Goal: Use online tool/utility: Utilize a website feature to perform a specific function

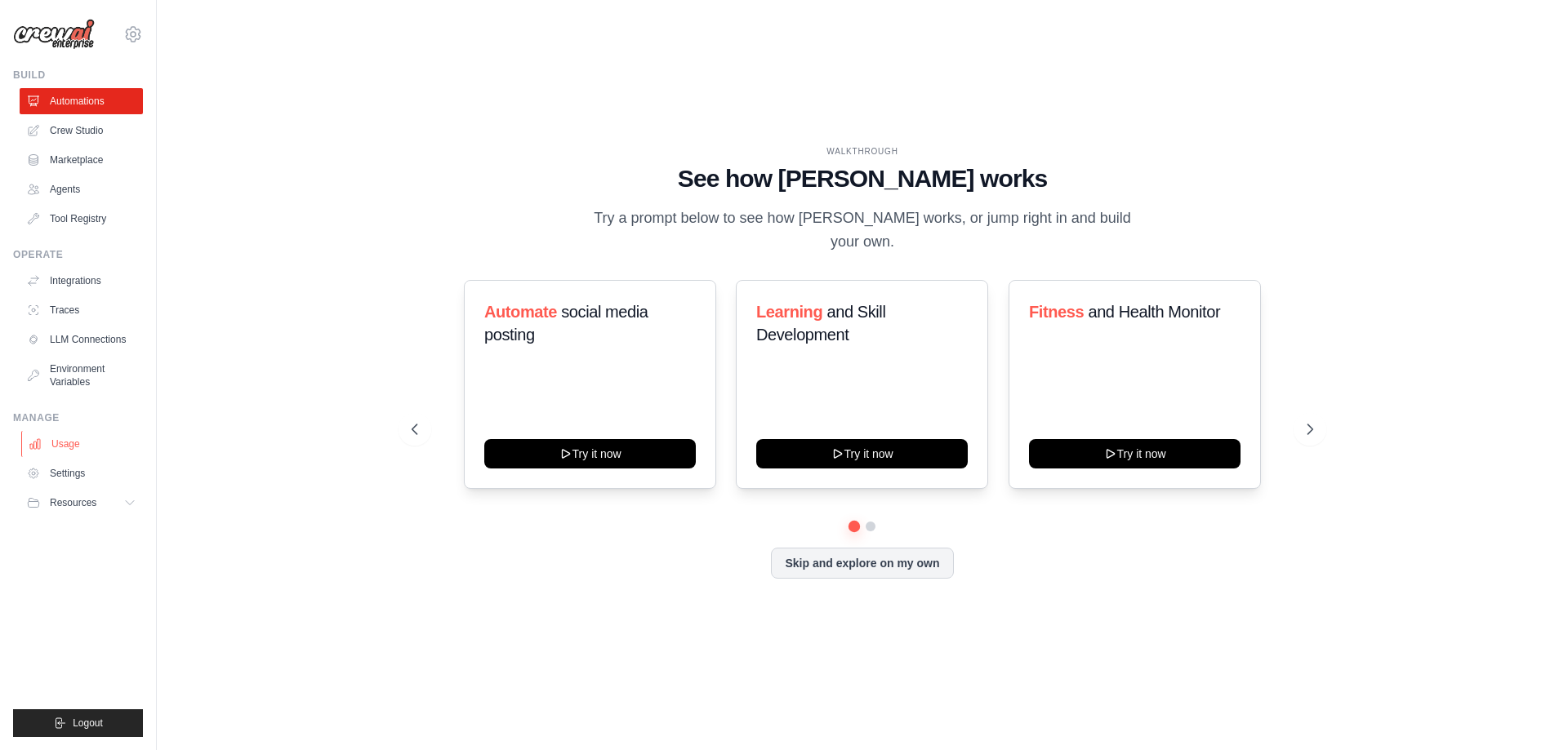
click at [84, 445] on link "Usage" at bounding box center [82, 444] width 123 height 26
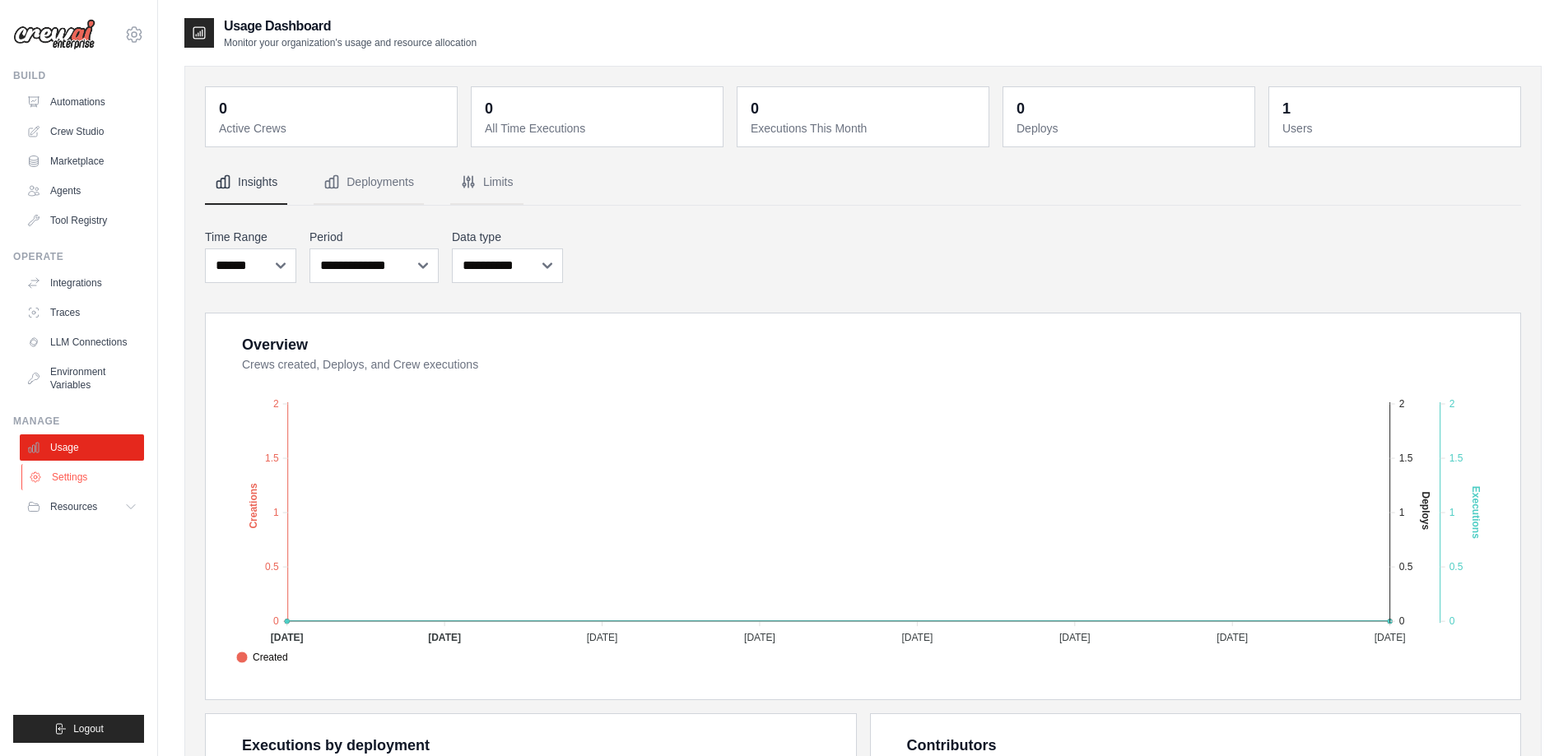
click at [81, 469] on link "Settings" at bounding box center [83, 477] width 124 height 26
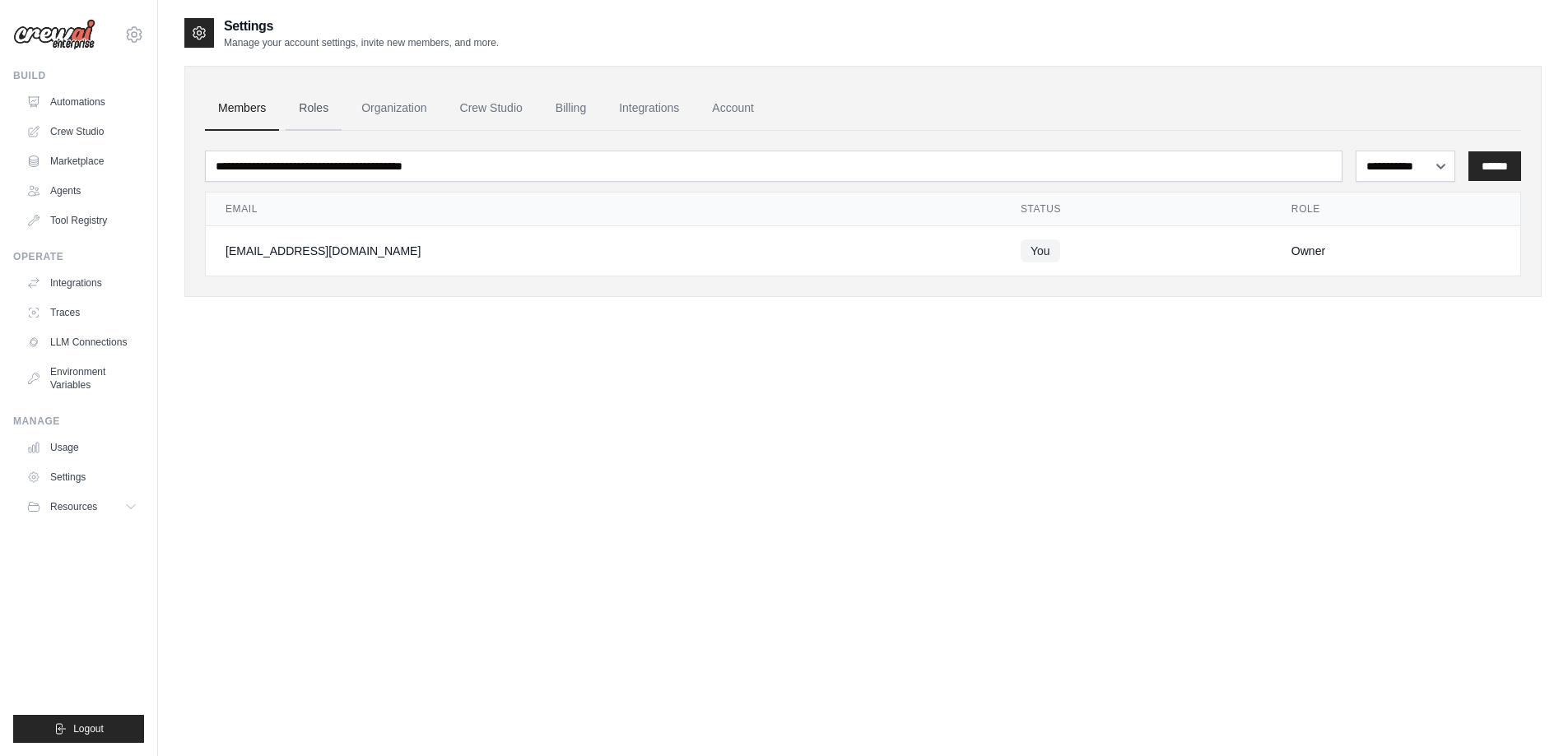
click at [318, 116] on link "Roles" at bounding box center [314, 109] width 56 height 45
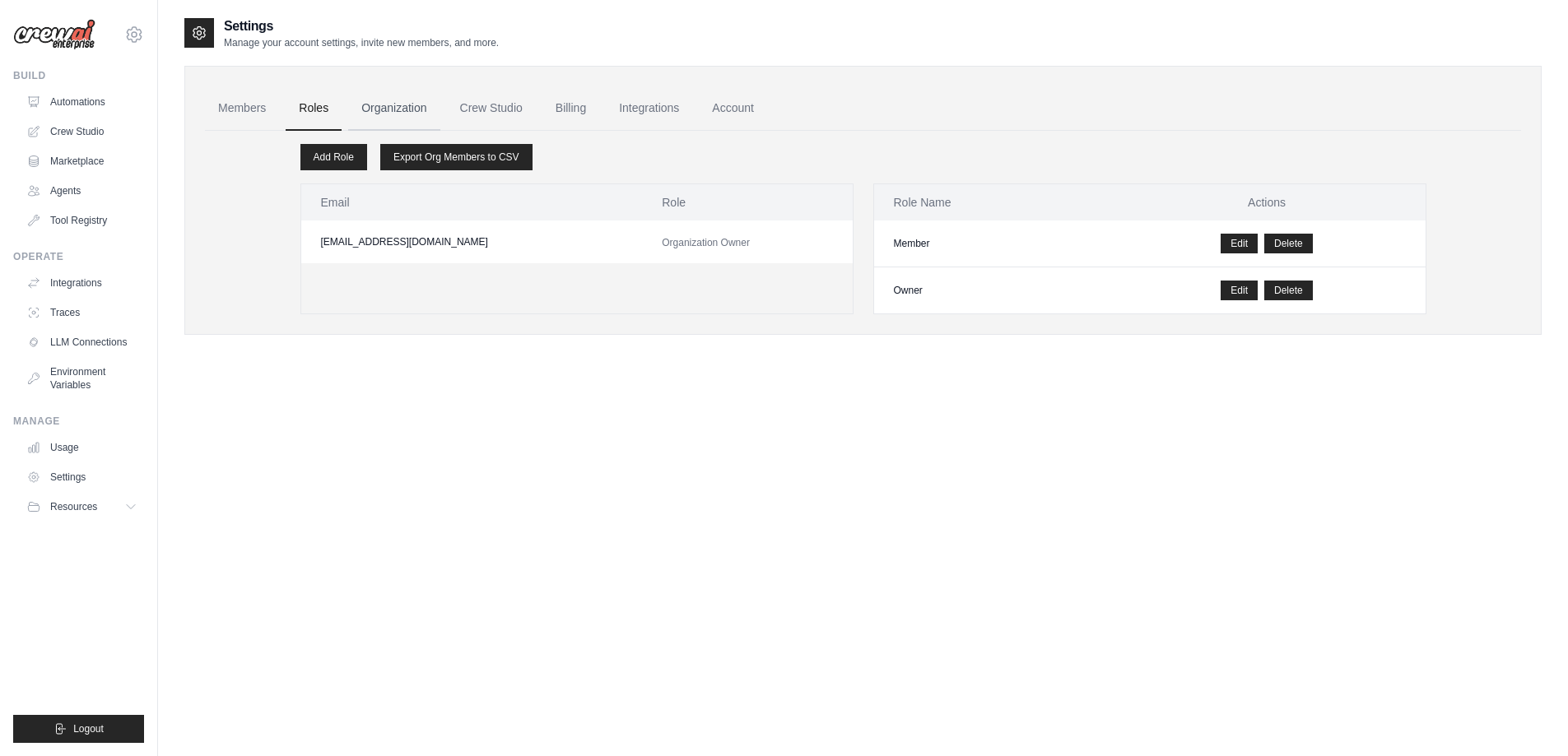
click at [382, 106] on link "Organization" at bounding box center [394, 109] width 91 height 45
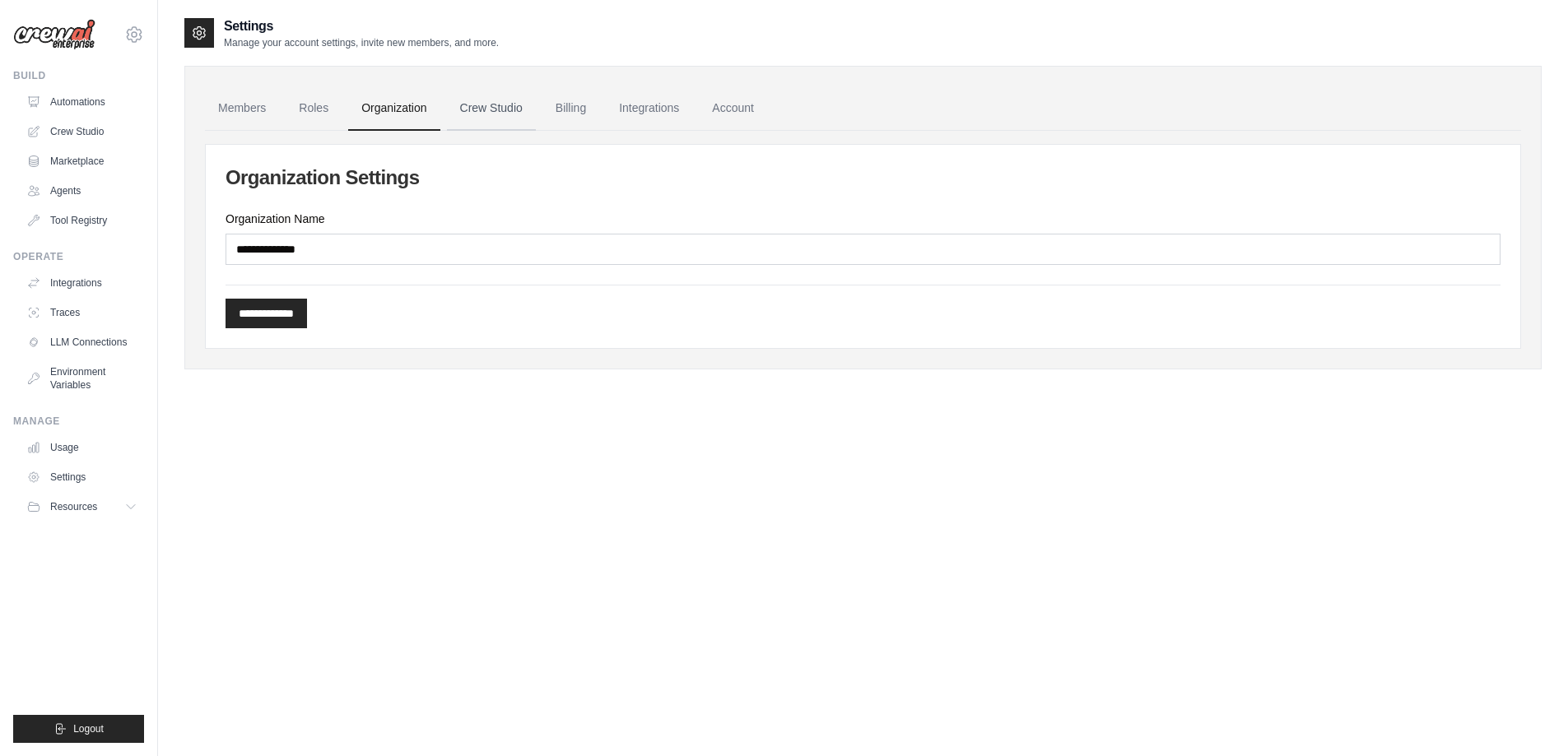
click at [469, 106] on link "Crew Studio" at bounding box center [491, 109] width 89 height 45
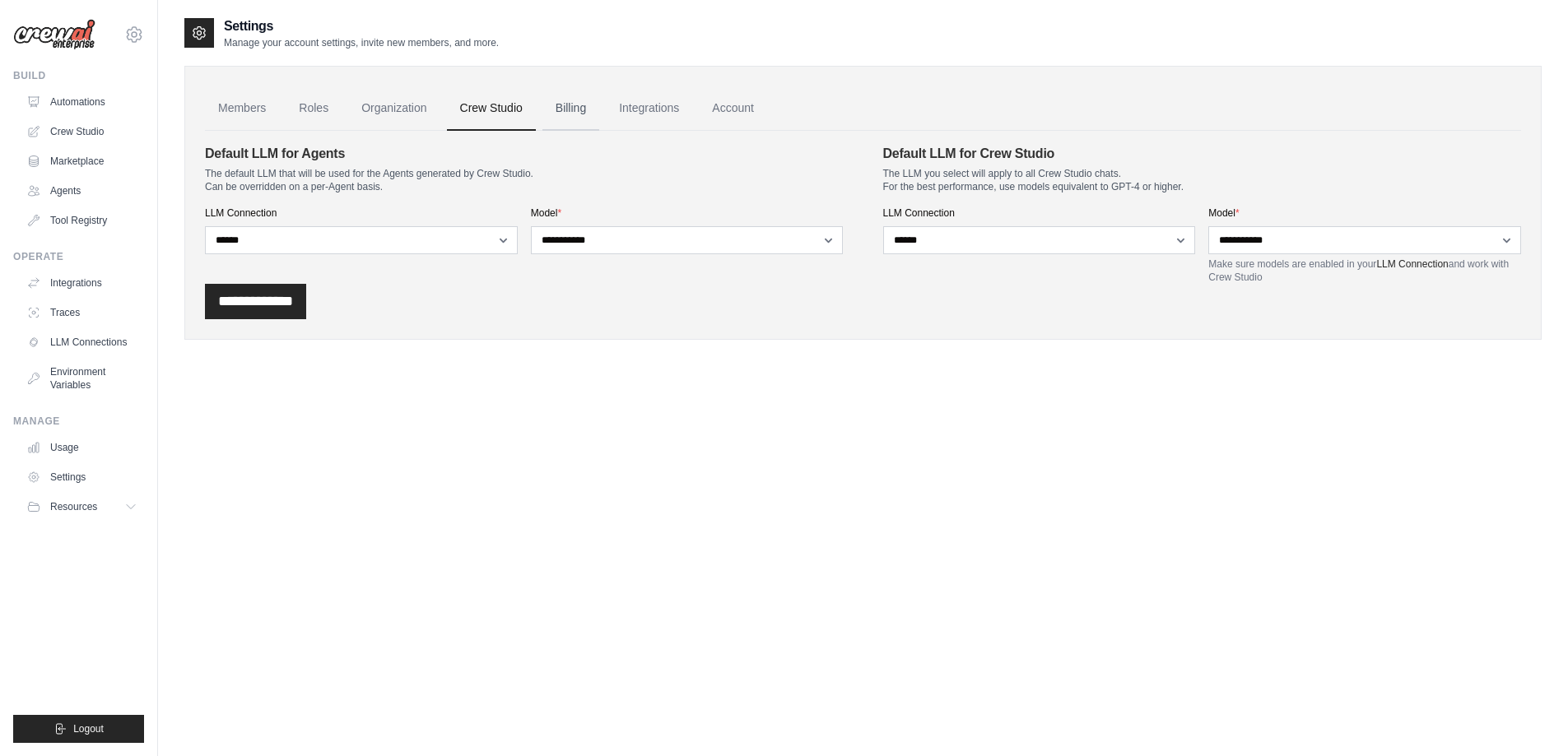
click at [579, 109] on link "Billing" at bounding box center [570, 109] width 57 height 45
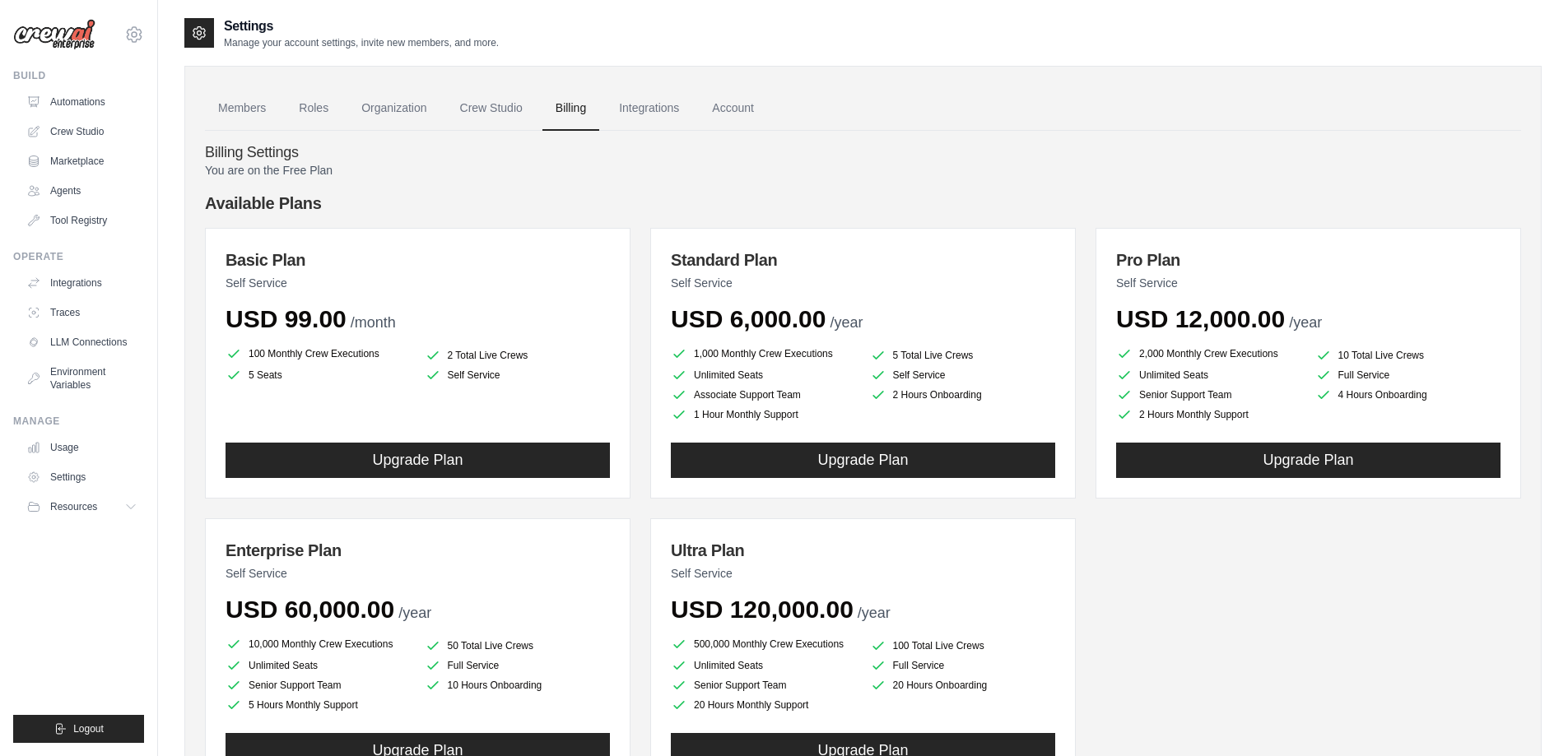
scroll to position [132, 0]
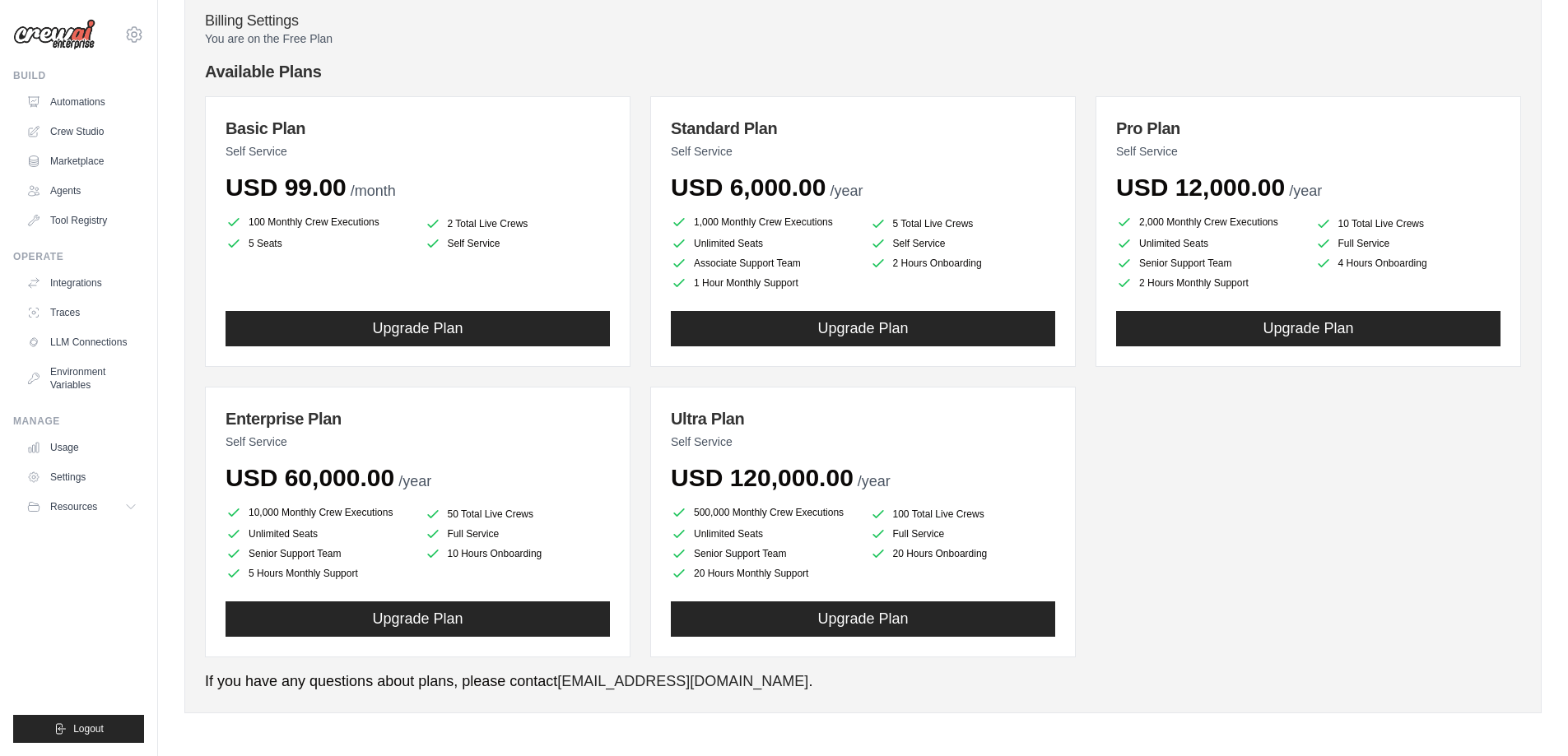
click at [1197, 548] on div "Basic Plan Self Service USD 99.00 /month 100 Monthly Crew Executions 2 Total Li…" at bounding box center [863, 376] width 1316 height 561
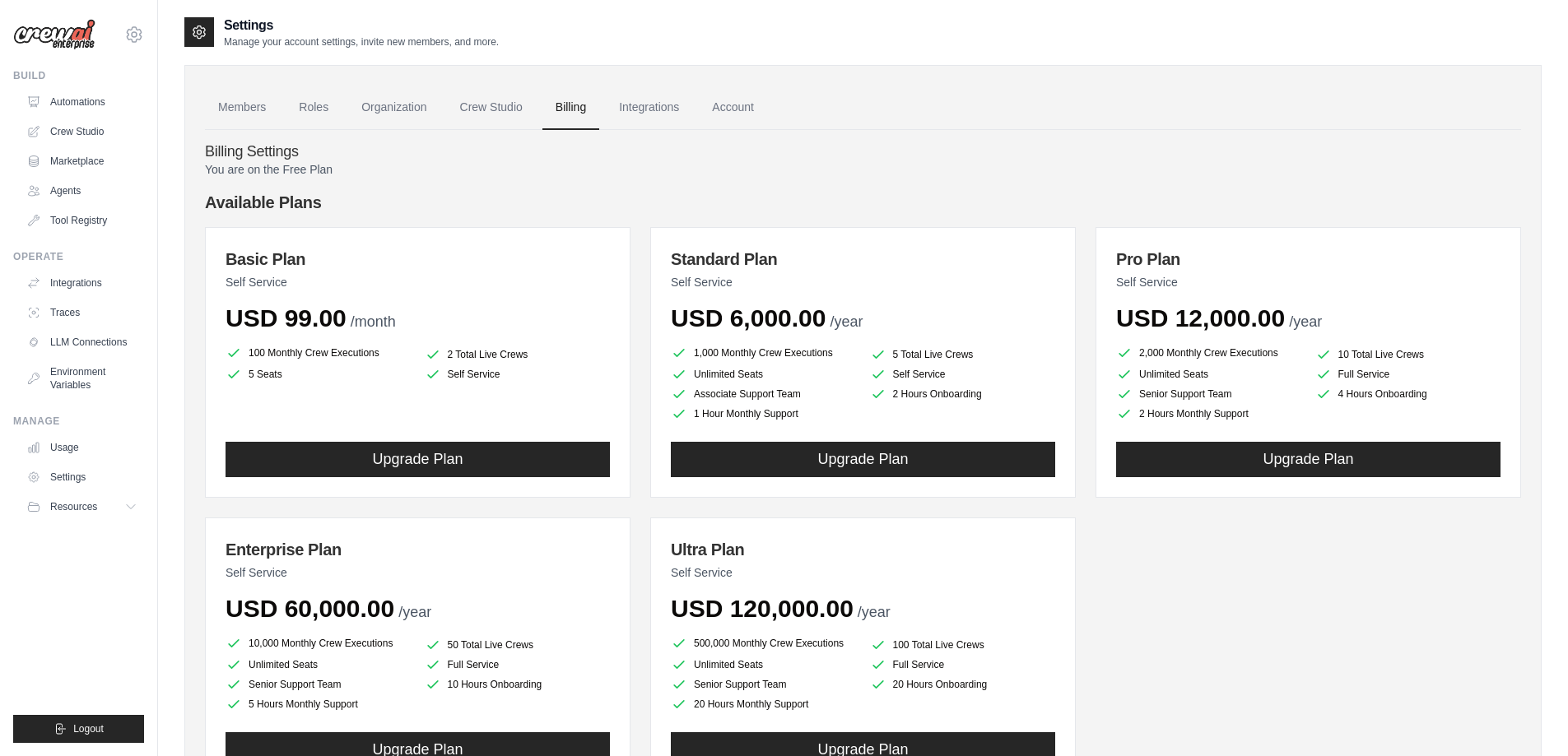
scroll to position [0, 0]
click at [661, 111] on link "Integrations" at bounding box center [649, 109] width 87 height 45
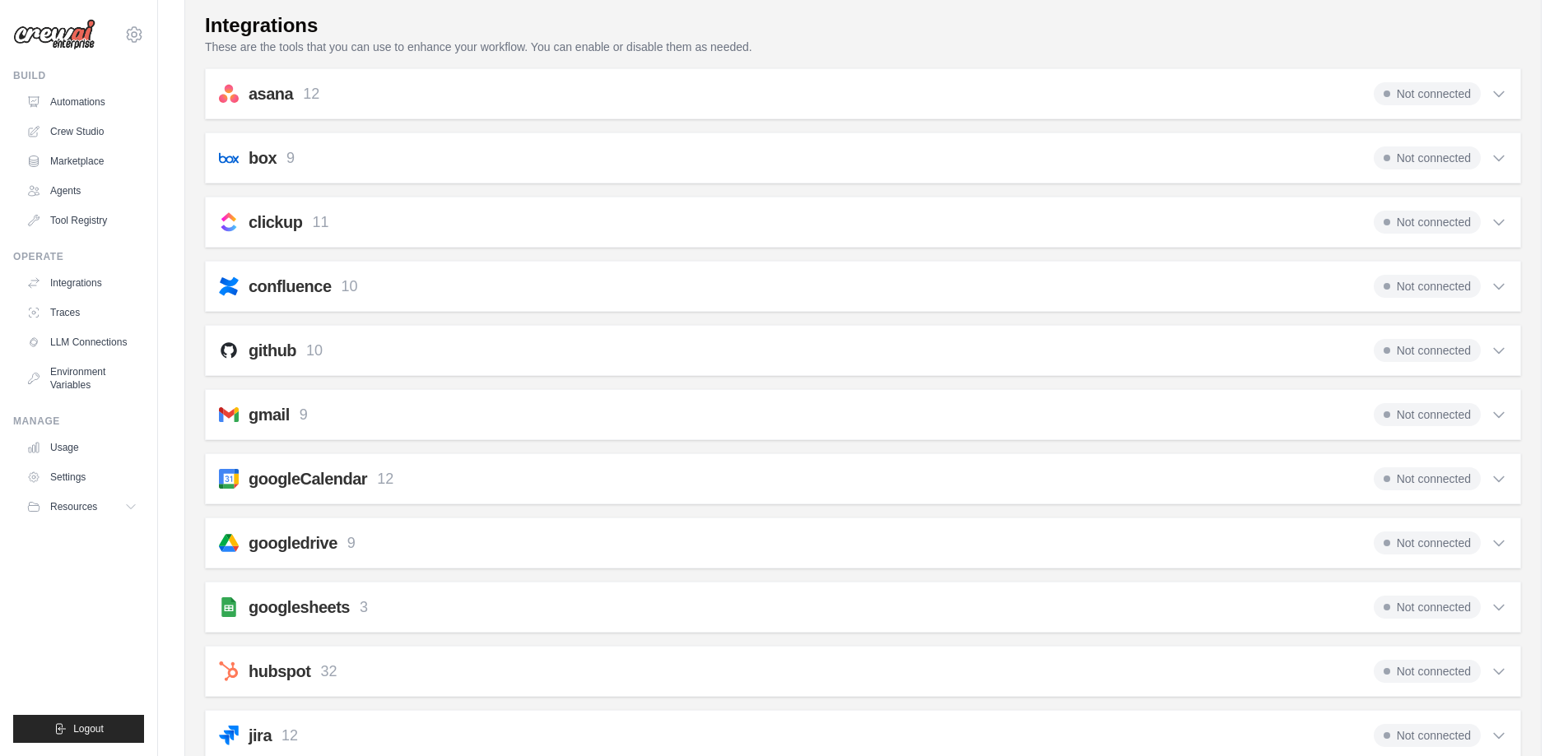
scroll to position [349, 0]
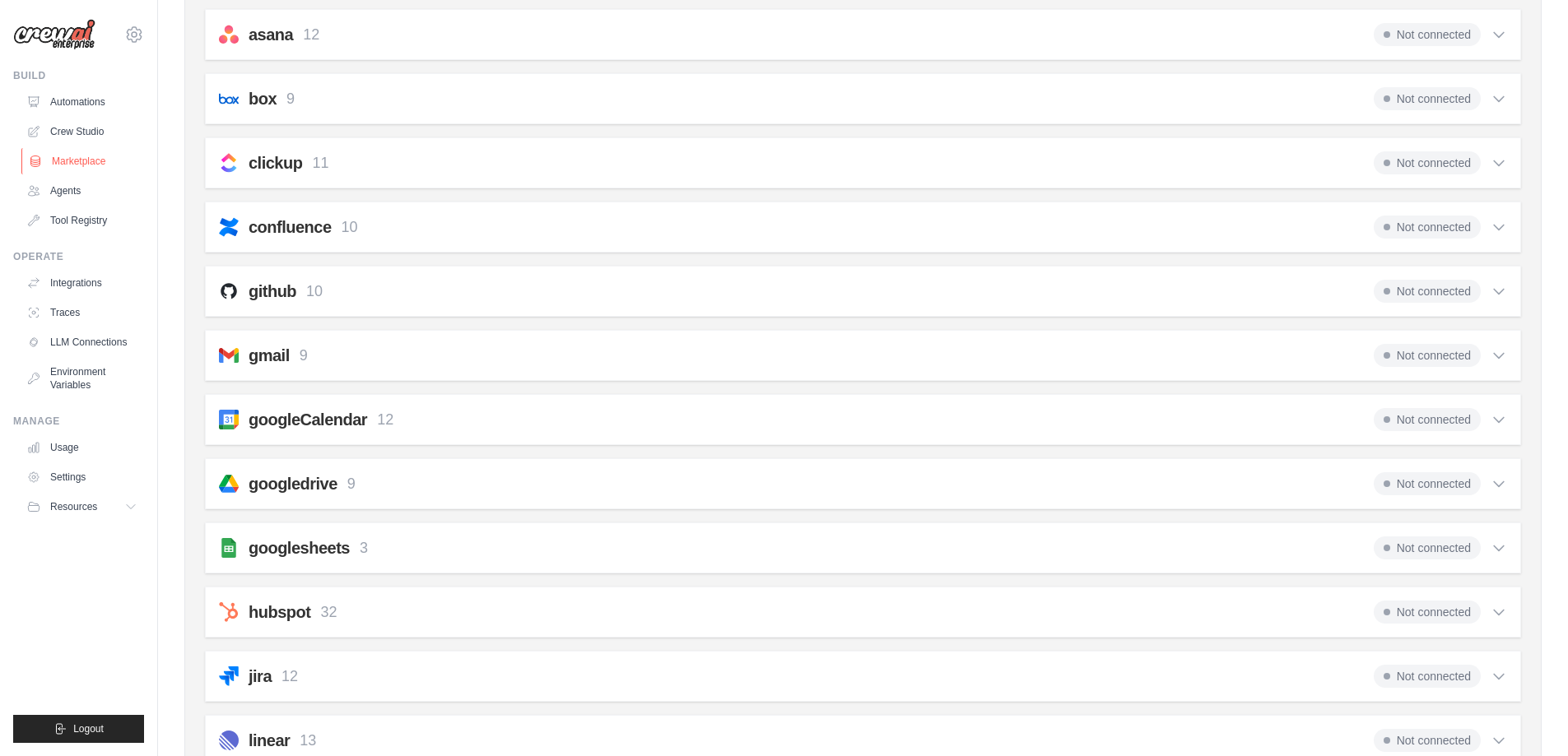
click at [88, 161] on link "Marketplace" at bounding box center [83, 161] width 124 height 26
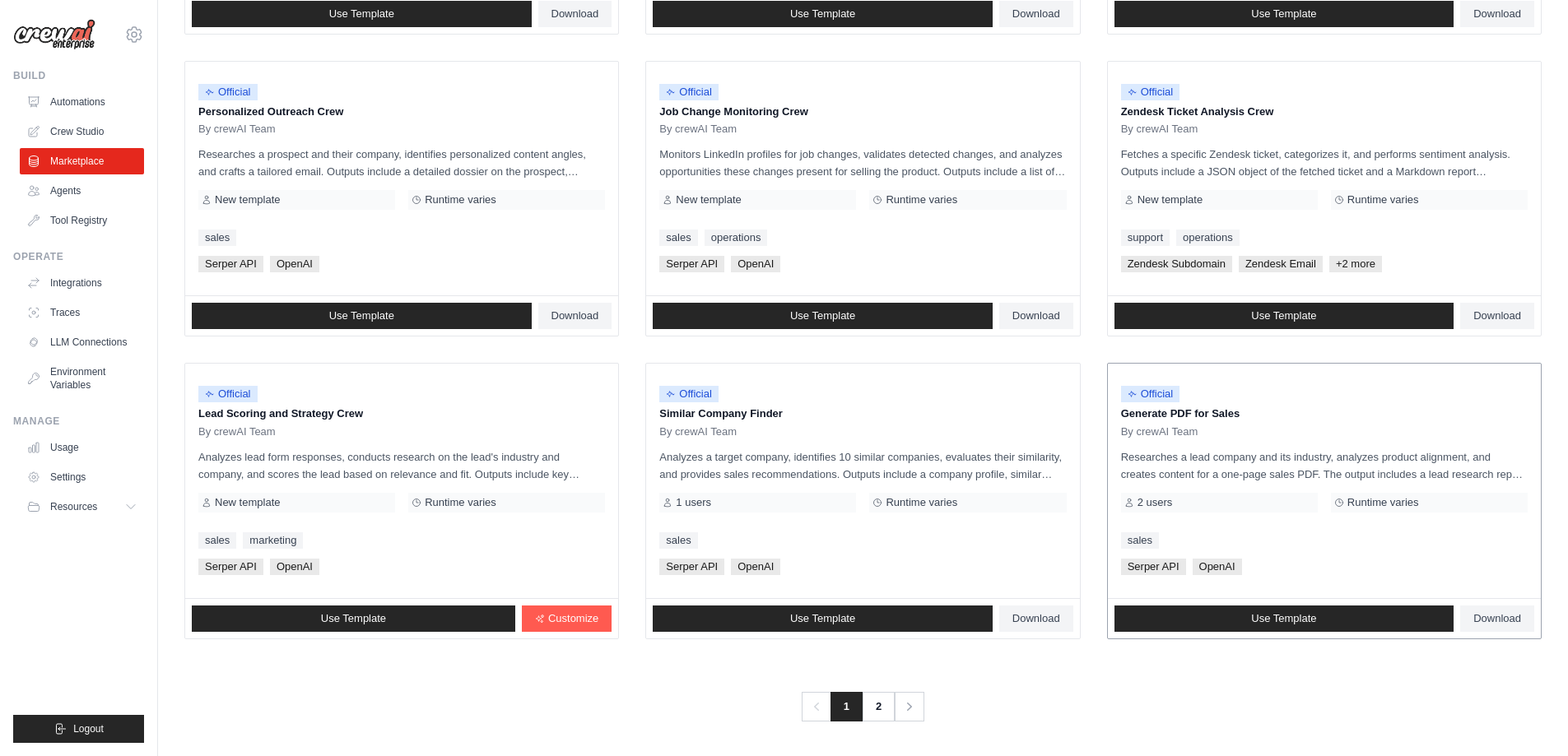
scroll to position [768, 0]
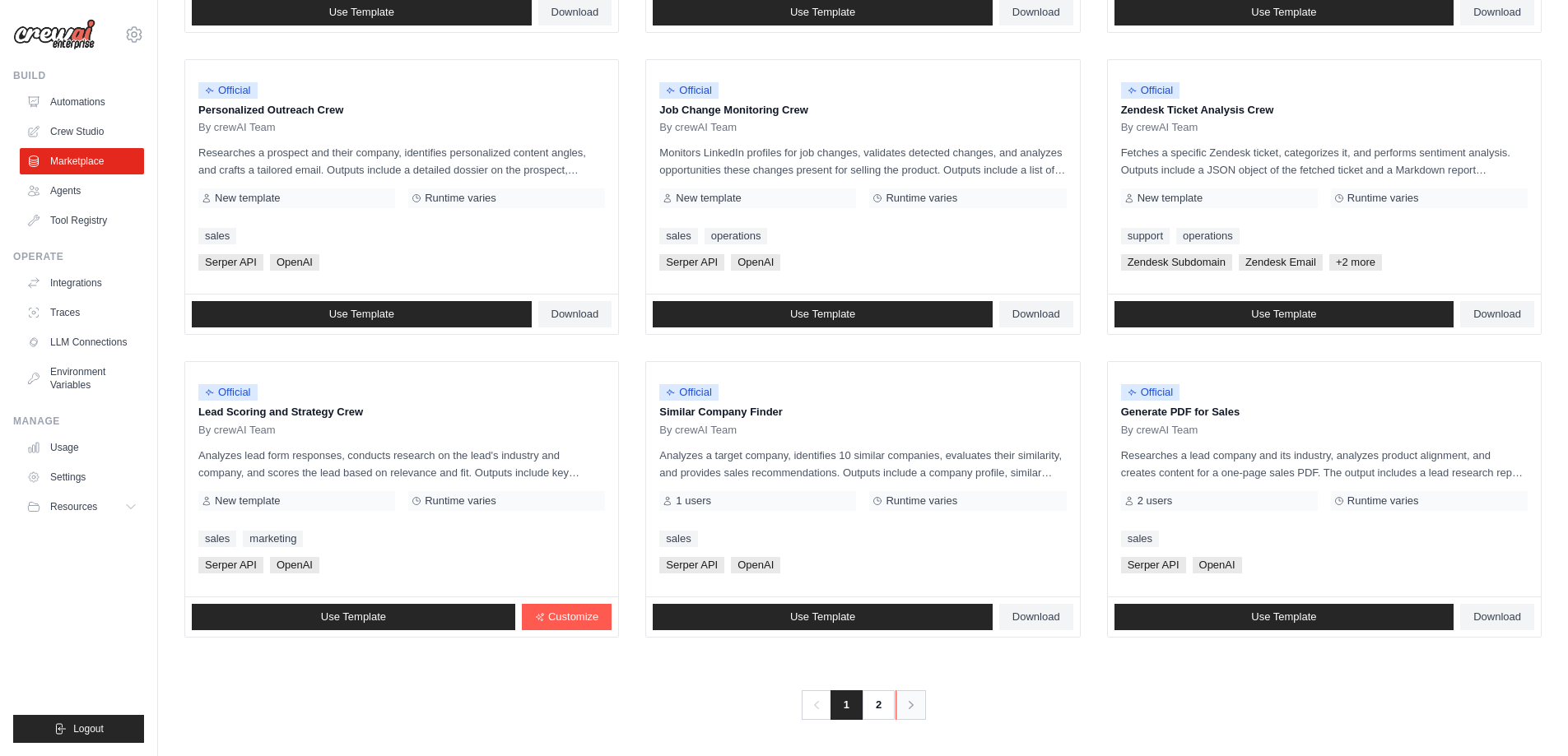
click at [905, 704] on icon "Pagination" at bounding box center [911, 706] width 17 height 17
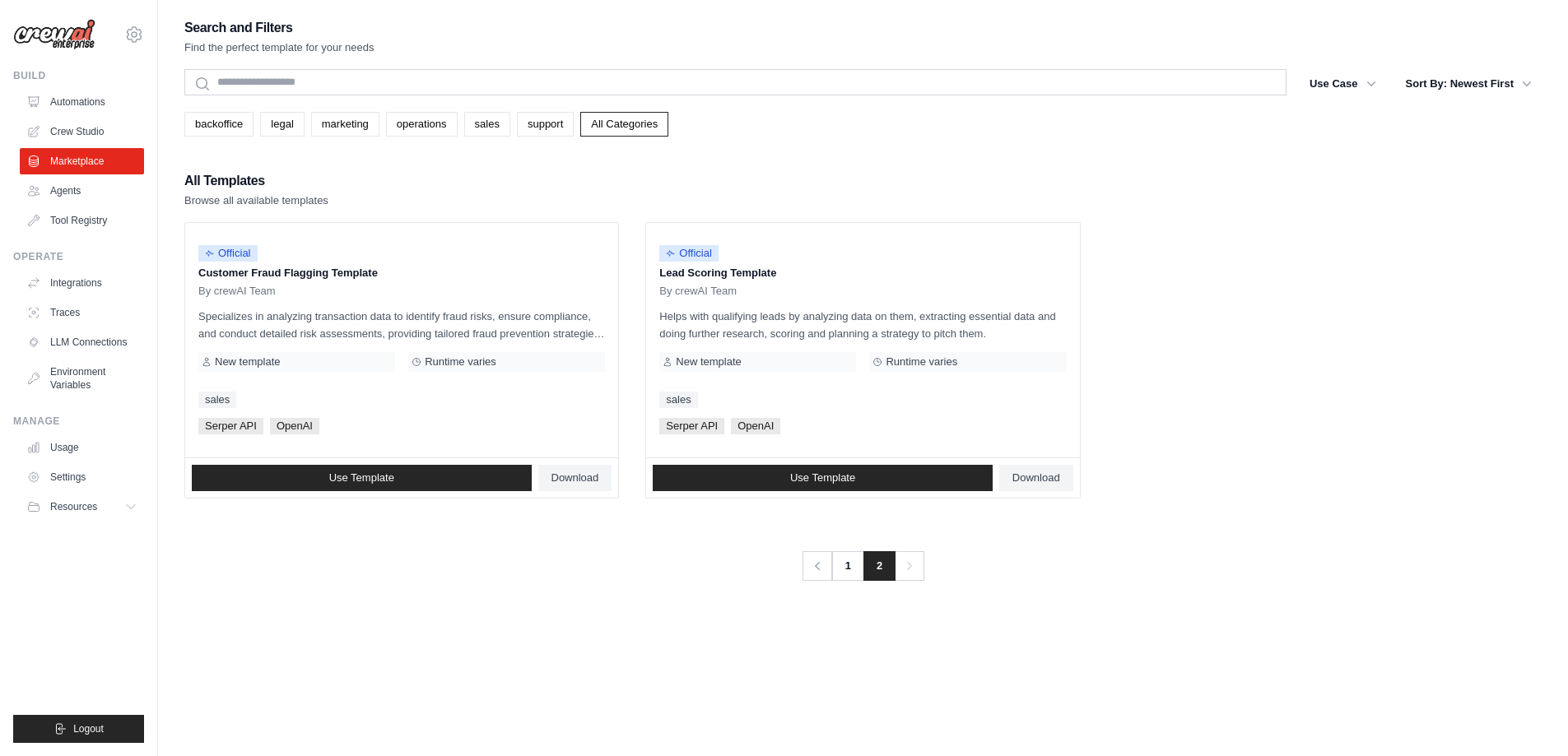
click at [905, 704] on div "Search and Filters Find the perfect template for your needs Search Use Case bac…" at bounding box center [862, 395] width 1357 height 756
click at [847, 567] on link "1" at bounding box center [848, 567] width 33 height 30
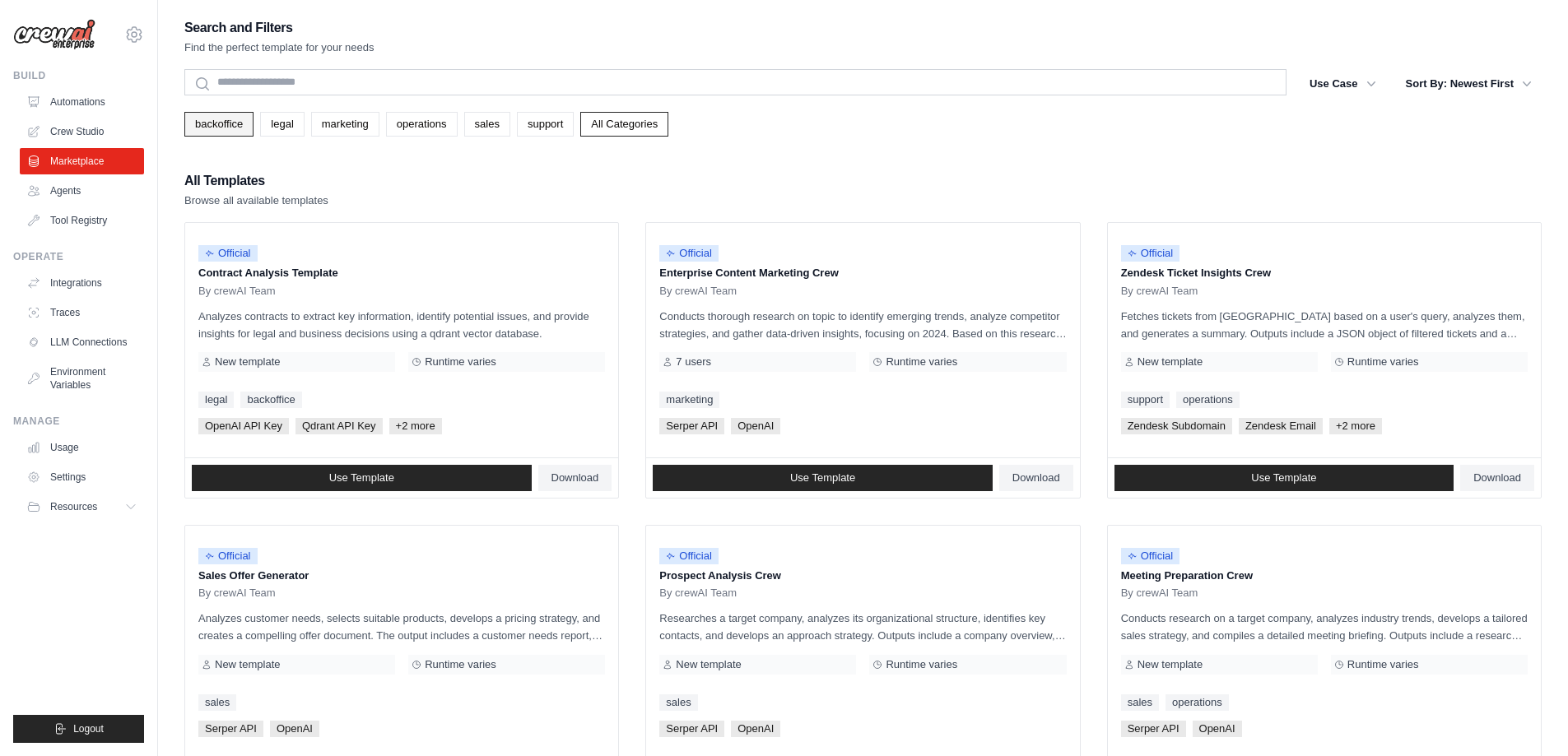
click at [213, 122] on link "backoffice" at bounding box center [218, 124] width 69 height 24
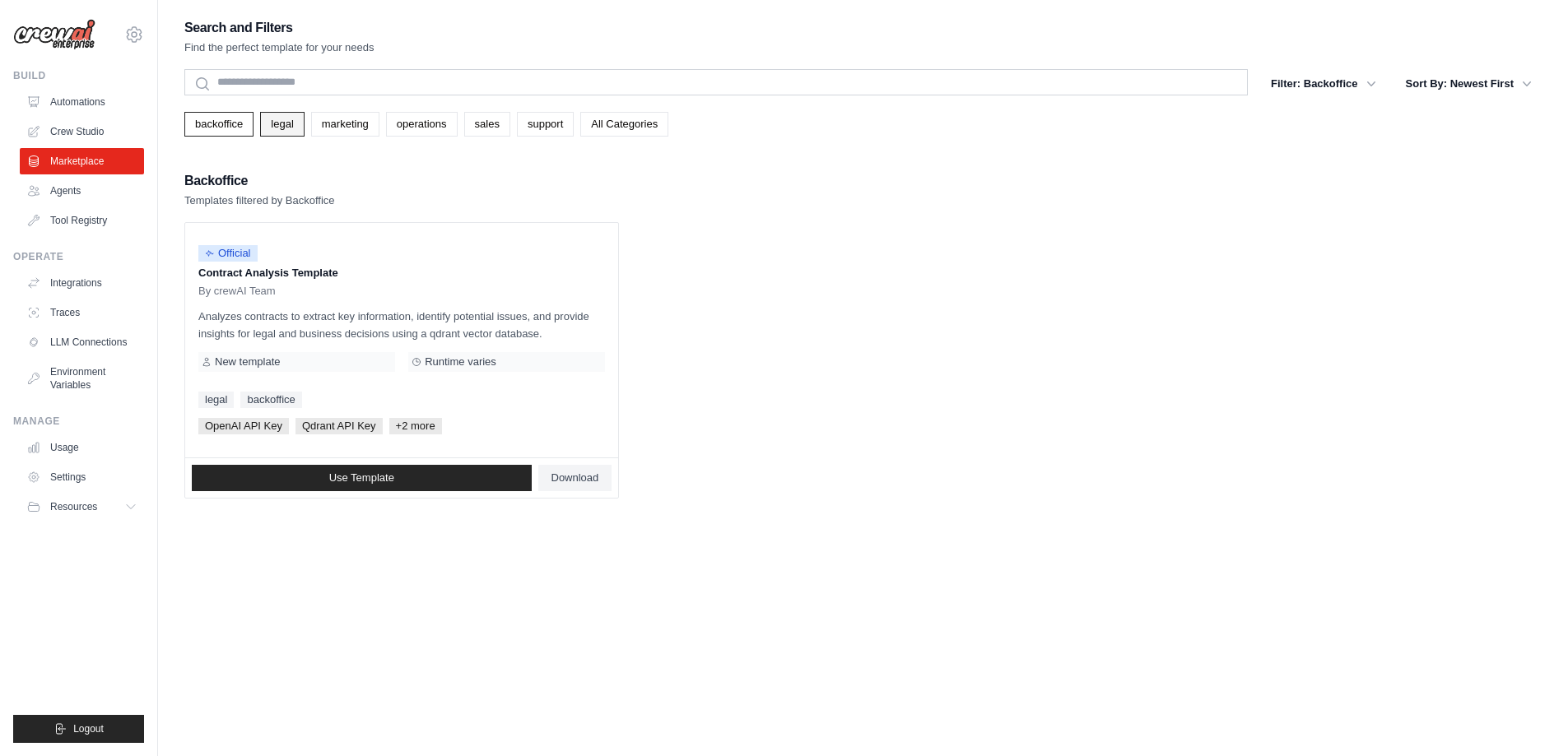
click at [270, 126] on link "legal" at bounding box center [282, 124] width 44 height 24
click at [337, 123] on link "marketing" at bounding box center [344, 124] width 68 height 24
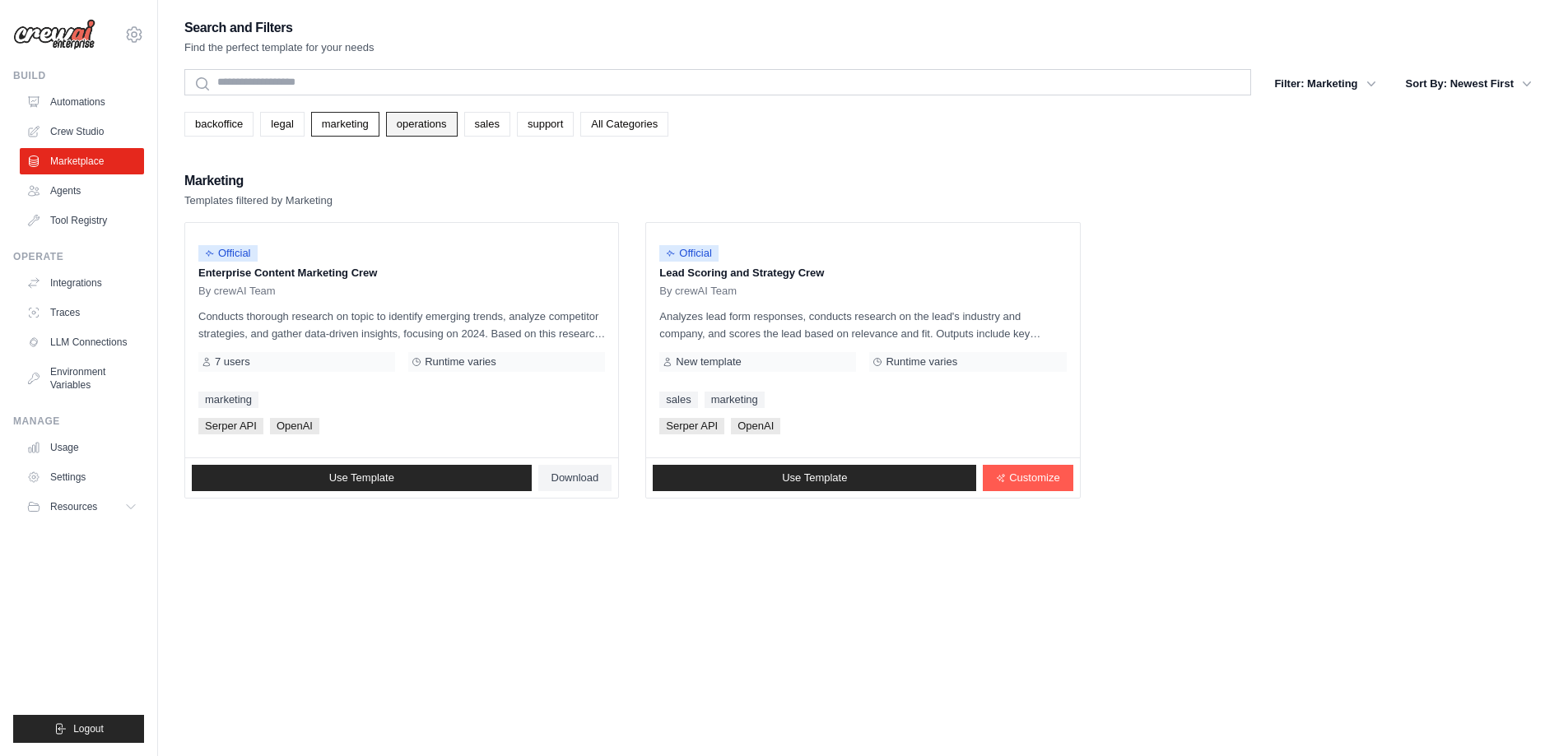
click at [421, 124] on link "operations" at bounding box center [422, 124] width 72 height 24
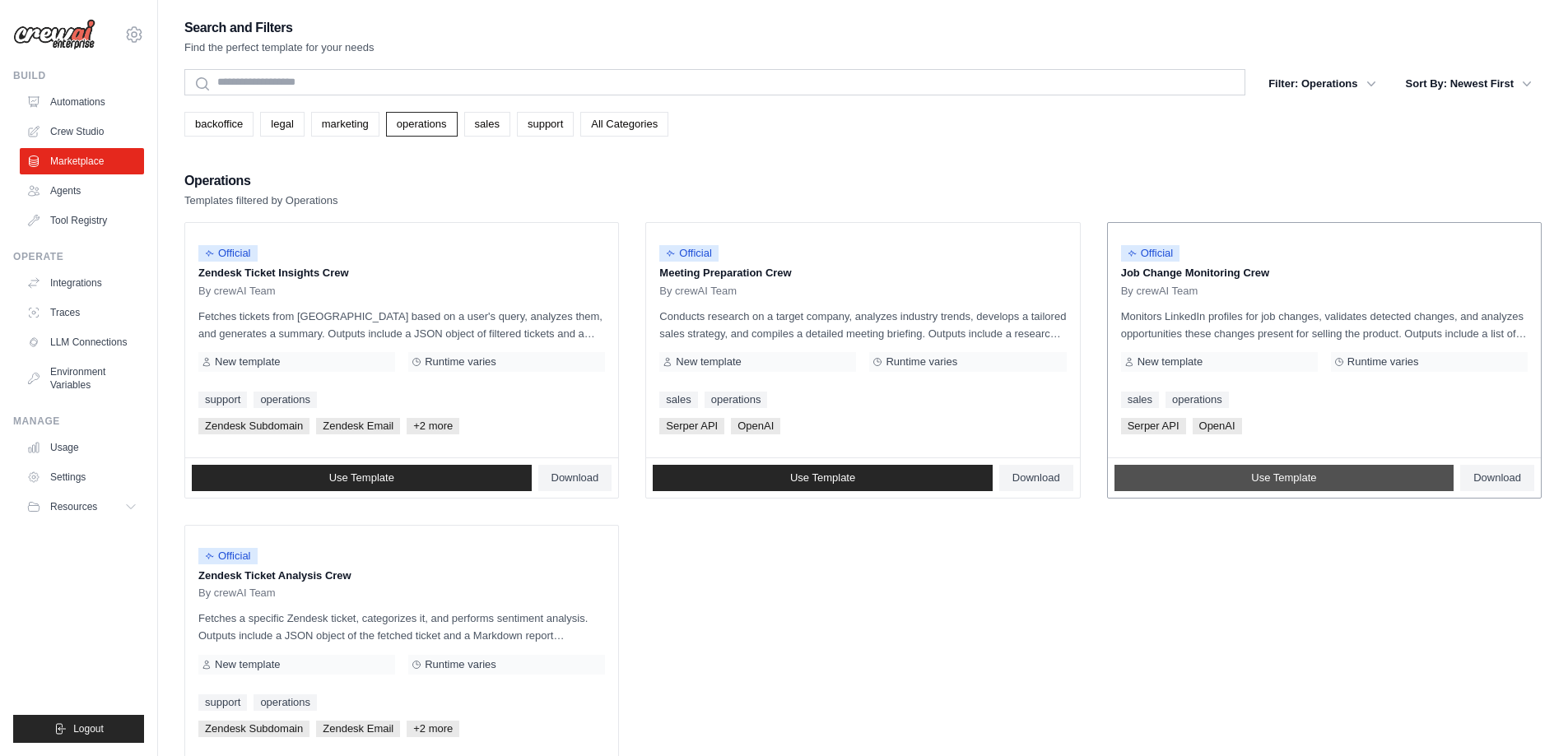
click at [1326, 477] on link "Use Template" at bounding box center [1284, 478] width 340 height 26
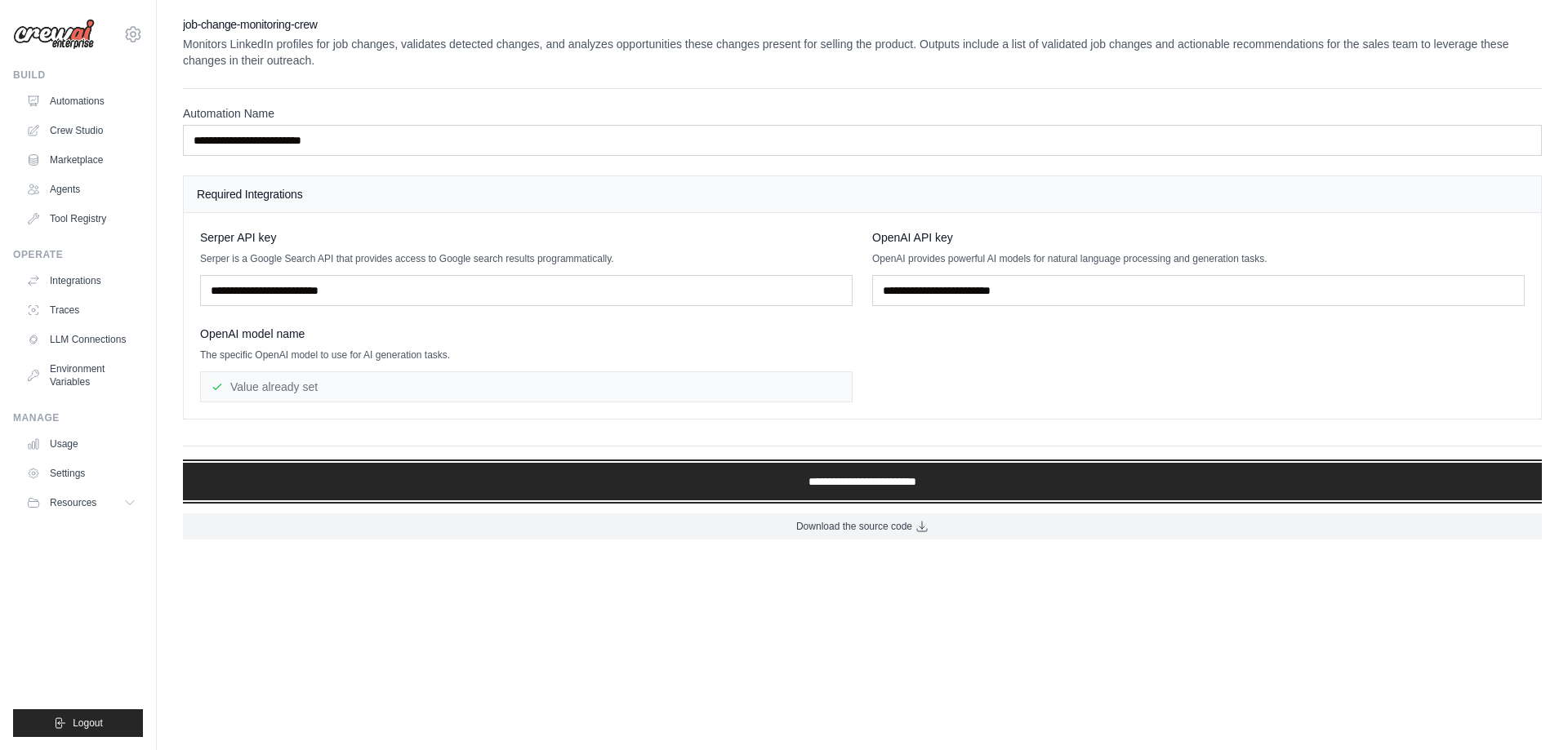
click at [1316, 473] on input "**********" at bounding box center [861, 481] width 1359 height 38
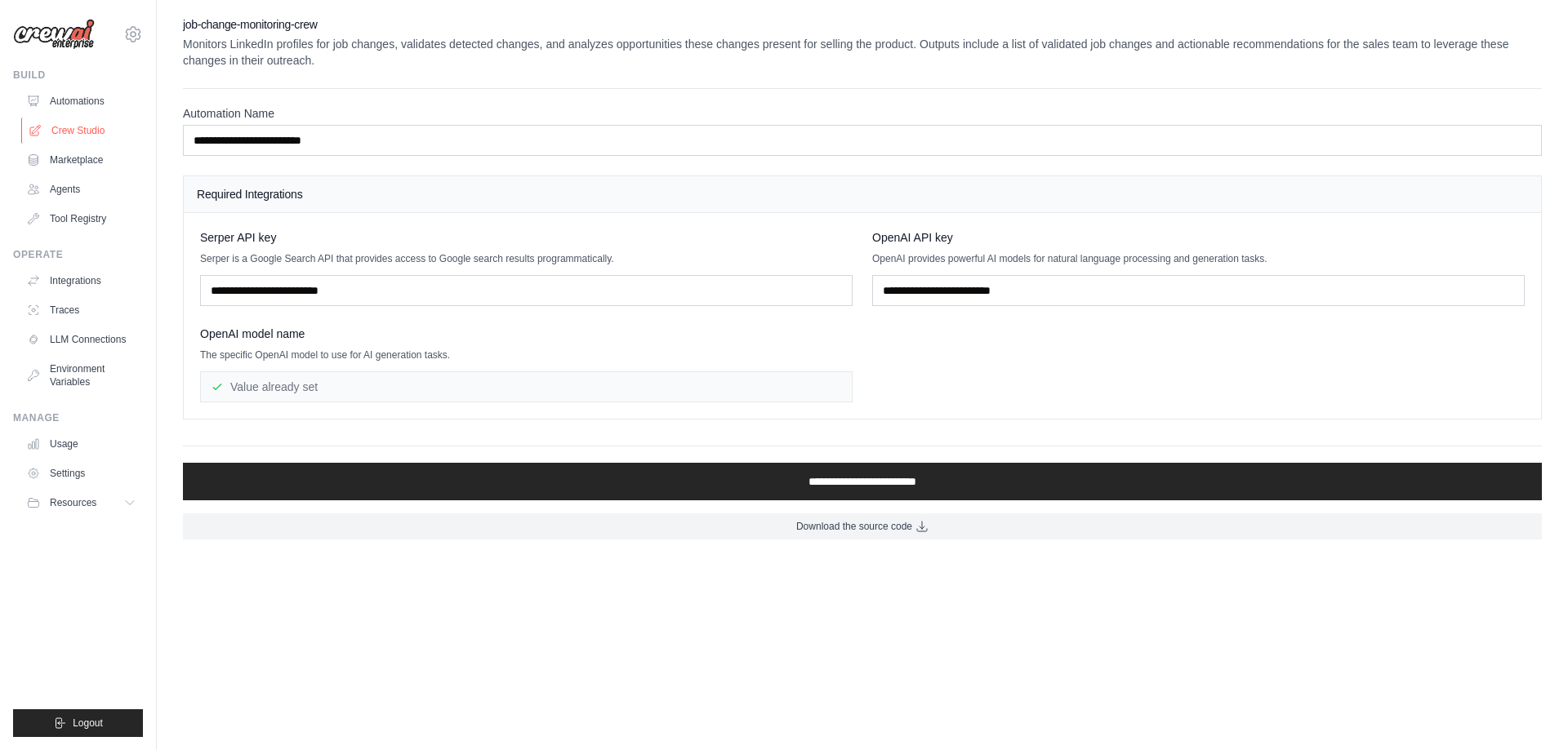
click at [79, 133] on link "Crew Studio" at bounding box center [82, 131] width 123 height 26
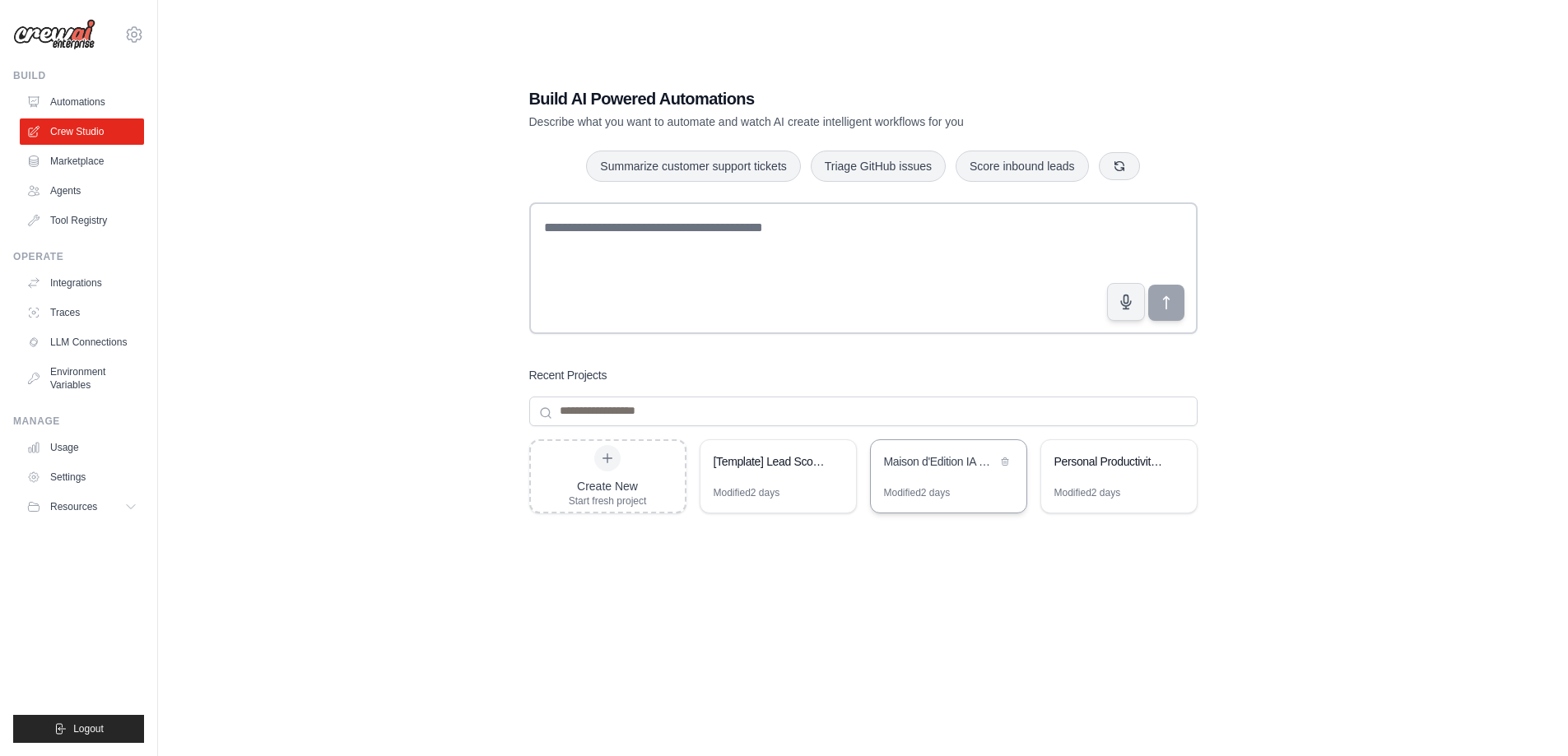
click at [945, 474] on div "Maison d'Edition IA Collaborative" at bounding box center [948, 463] width 156 height 46
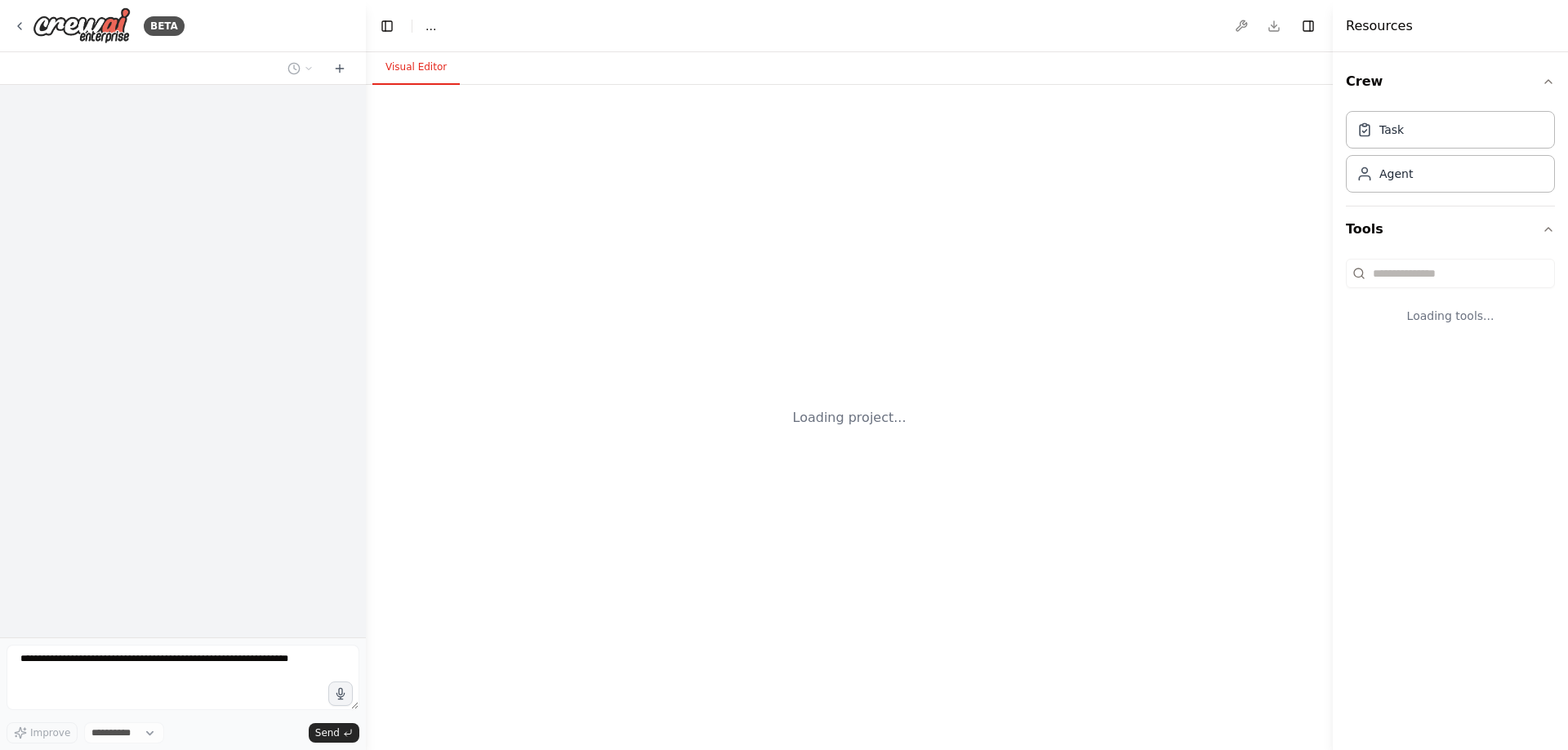
select select "****"
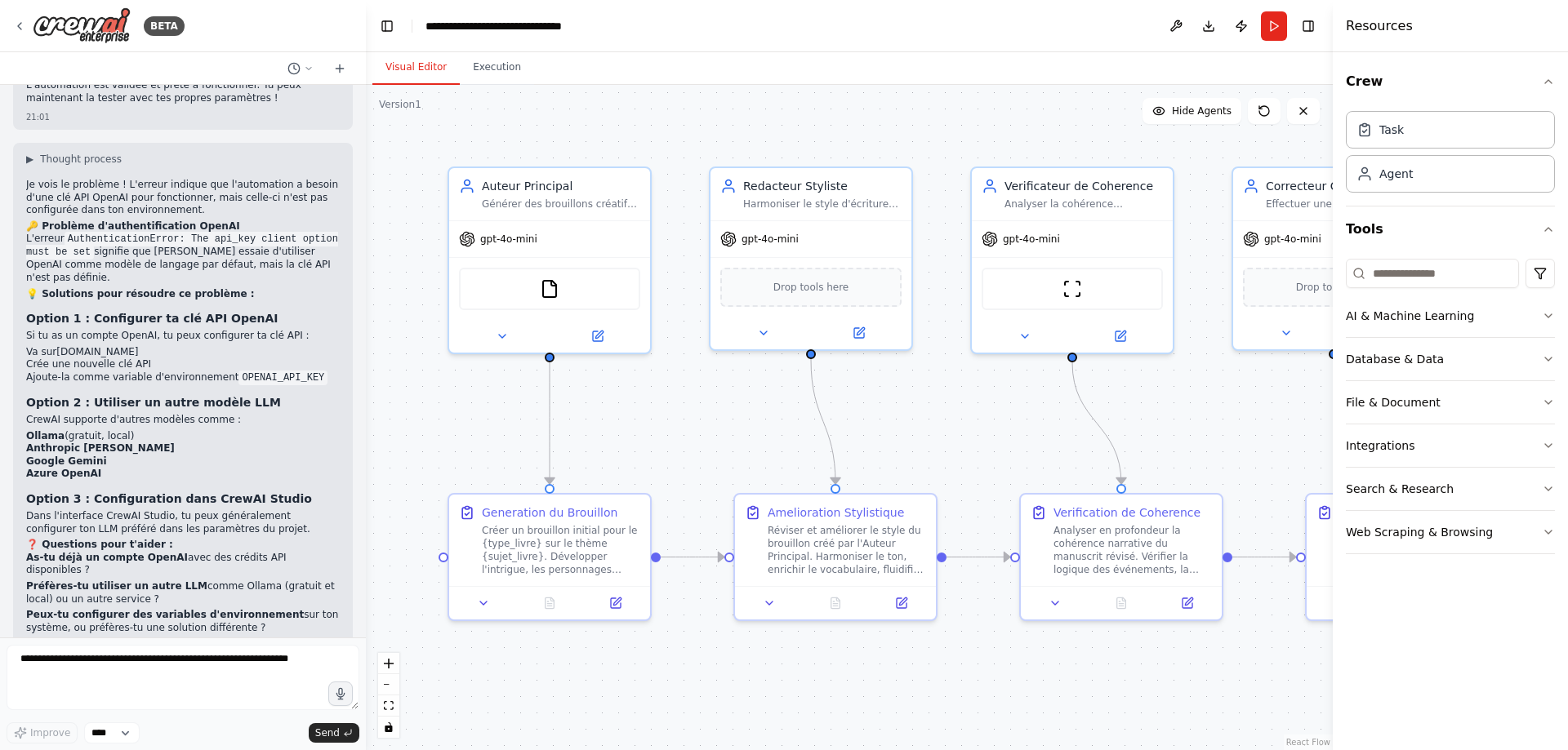
scroll to position [1794, 0]
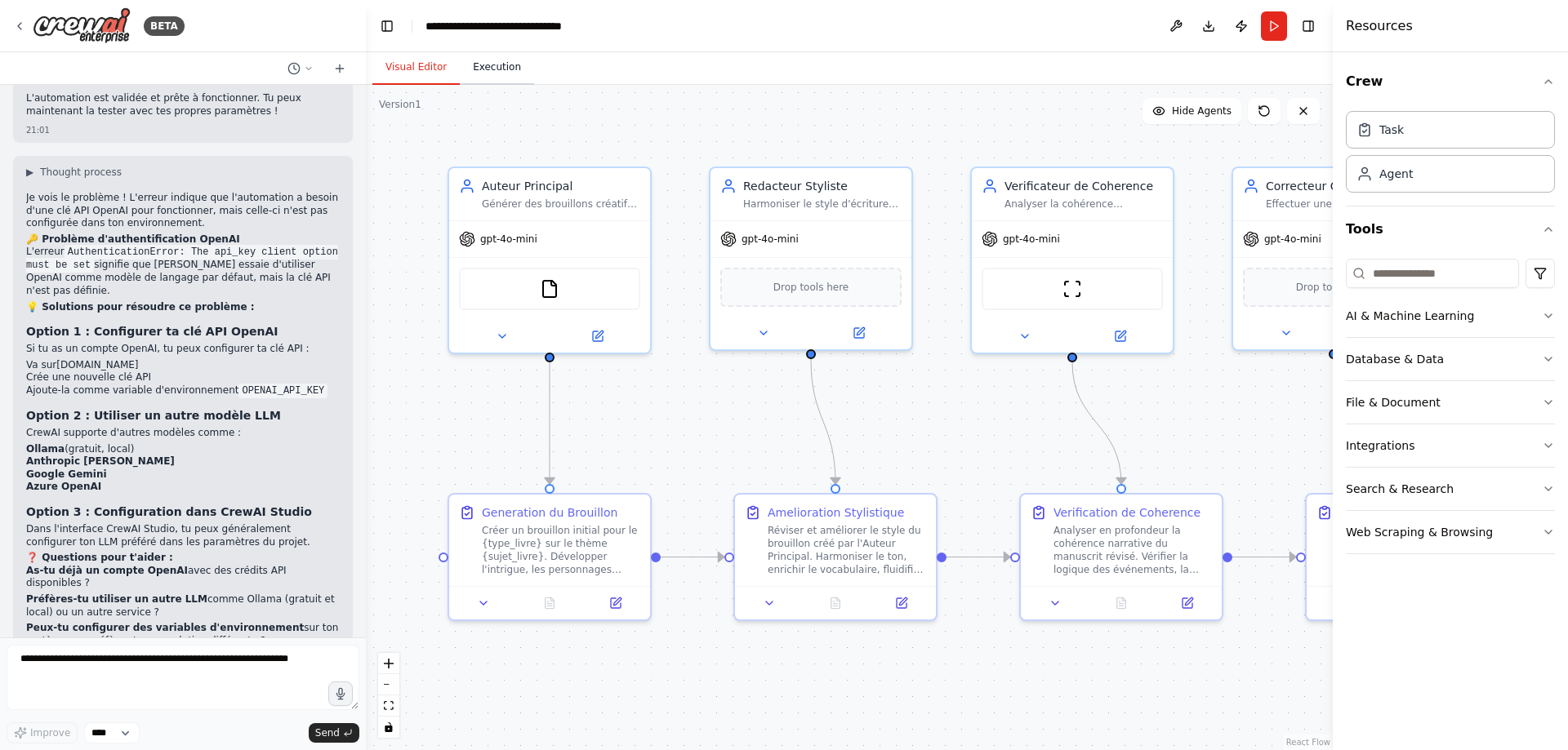
click at [499, 67] on button "Execution" at bounding box center [496, 68] width 74 height 34
click at [424, 65] on button "Visual Editor" at bounding box center [416, 68] width 87 height 34
click at [1400, 405] on div "File & Document" at bounding box center [1393, 403] width 94 height 17
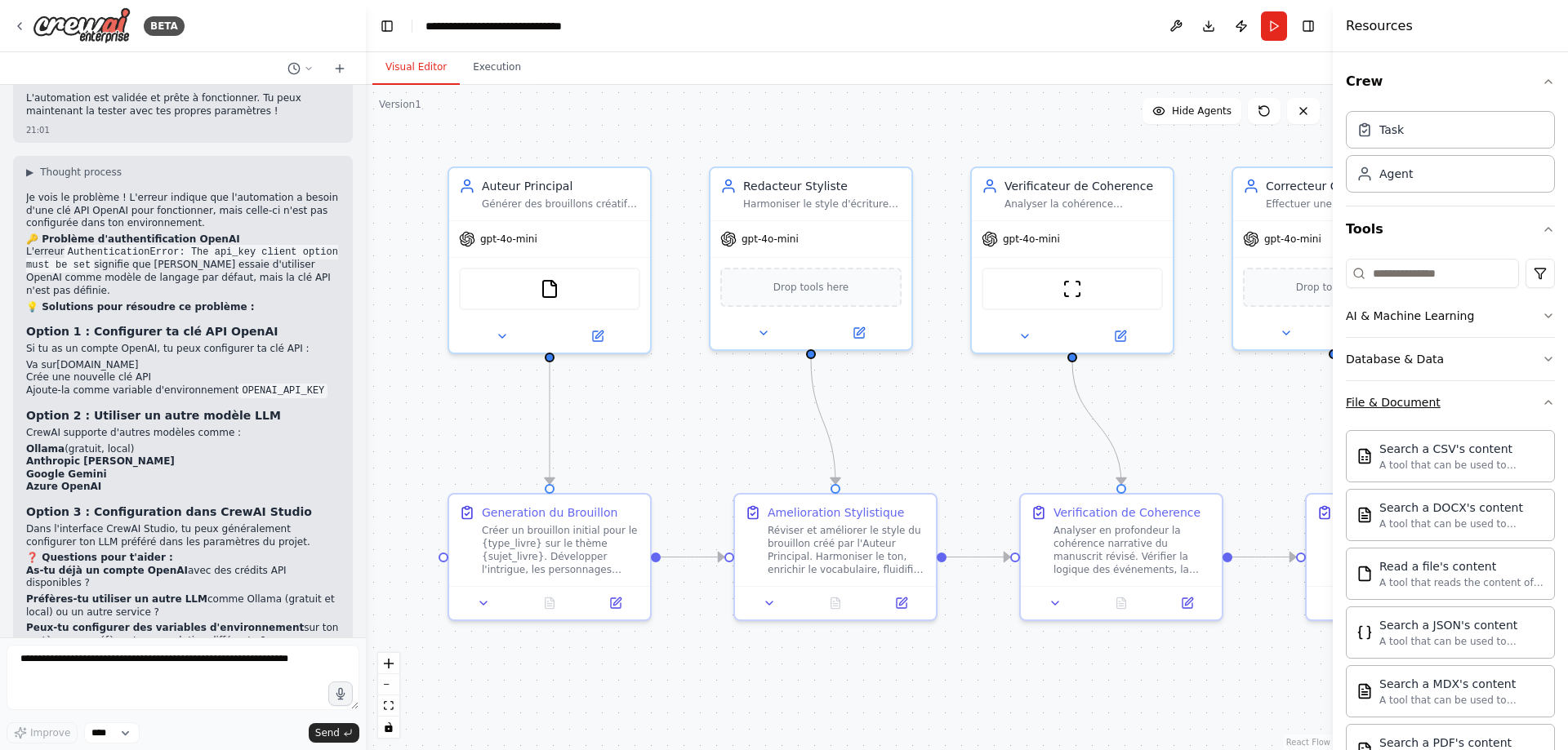
click at [1400, 405] on div "File & Document" at bounding box center [1393, 403] width 94 height 17
